Goal: Task Accomplishment & Management: Manage account settings

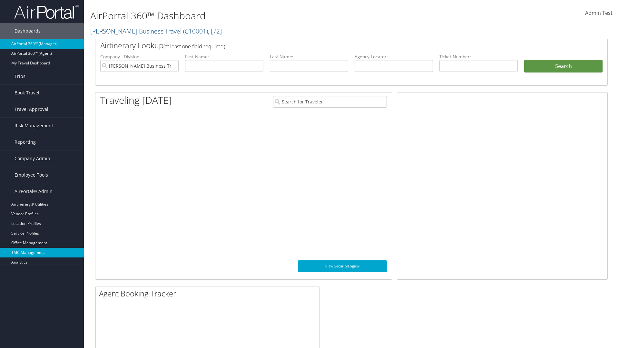
click at [42, 253] on link "TMC Management" at bounding box center [42, 253] width 84 height 10
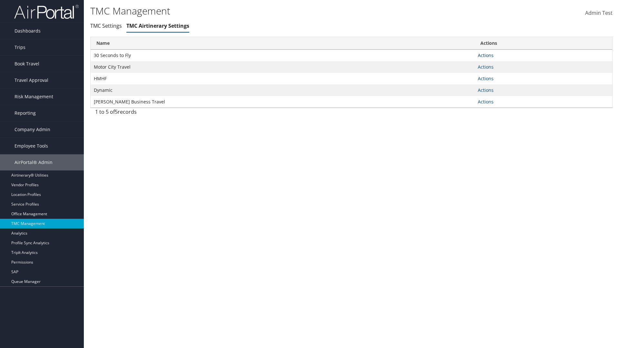
click at [485, 55] on link "Actions" at bounding box center [486, 55] width 16 height 6
click at [461, 75] on link "Manage General notes" at bounding box center [461, 75] width 59 height 11
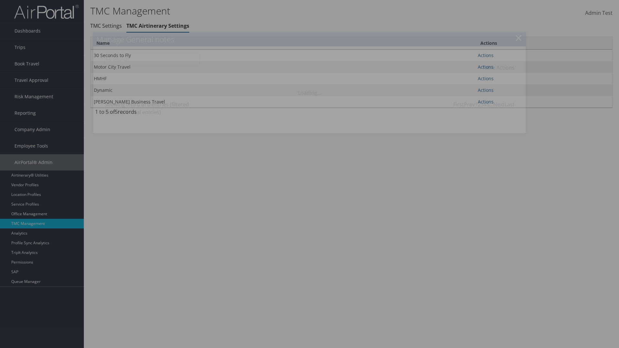
click at [498, 67] on link "Table Actions" at bounding box center [498, 67] width 33 height 7
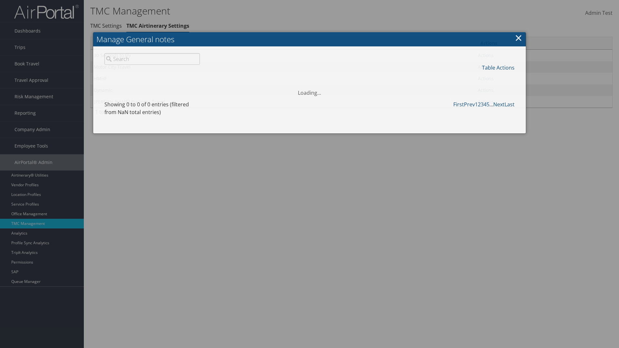
click at [476, 77] on link "New Record" at bounding box center [476, 77] width 85 height 11
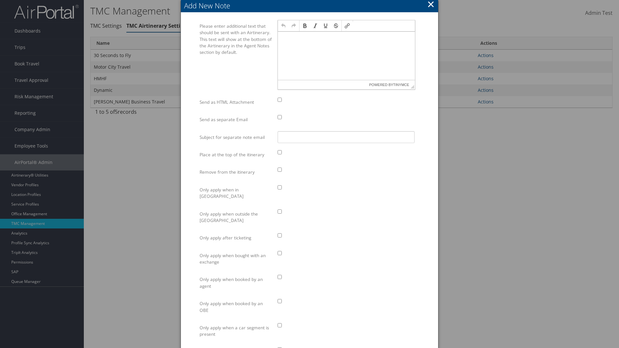
click at [346, 37] on p at bounding box center [346, 37] width 132 height 5
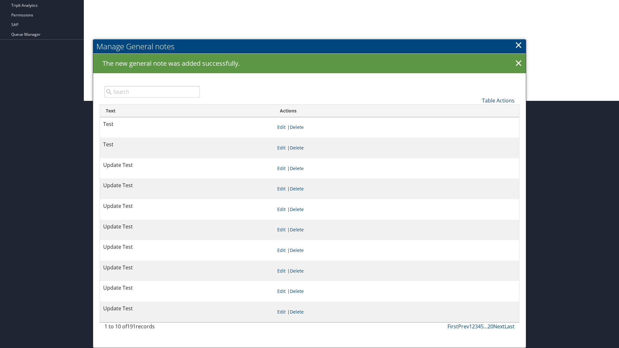
scroll to position [247, 0]
type input "Test"
click at [0, 0] on link "Manage General notes" at bounding box center [0, 0] width 0 height 0
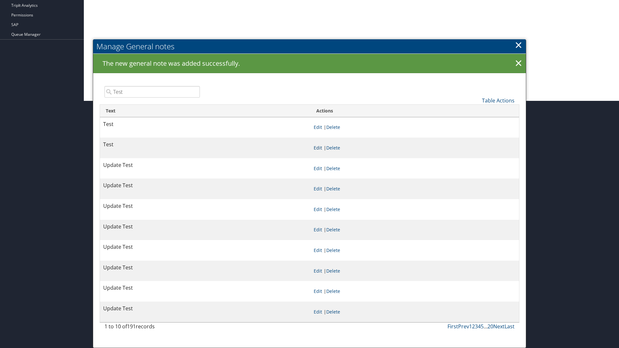
click at [317, 148] on link "Edit" at bounding box center [318, 148] width 8 height 6
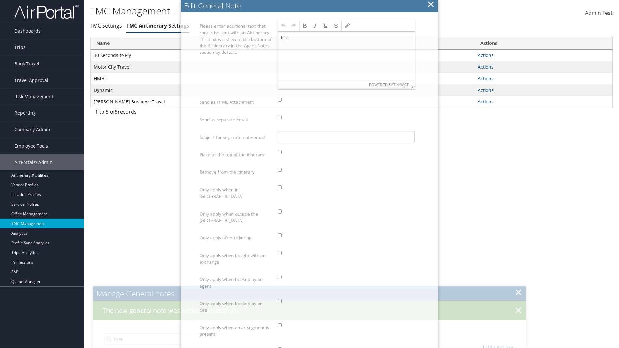
scroll to position [0, 0]
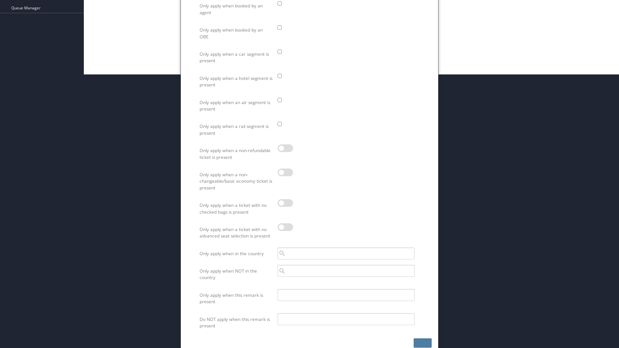
scroll to position [259, 0]
